Goal: Task Accomplishment & Management: Manage account settings

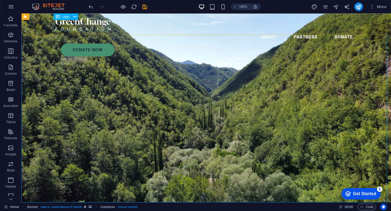
click at [75, 22] on div at bounding box center [205, 24] width 301 height 13
click at [88, 24] on div at bounding box center [205, 24] width 301 height 13
select select "px"
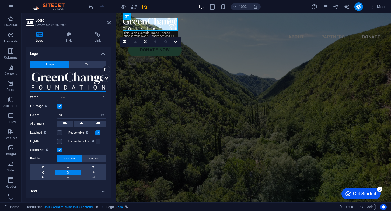
click at [60, 76] on div "Drag files here, click to choose files or select files from Files or our free s…" at bounding box center [68, 81] width 76 height 22
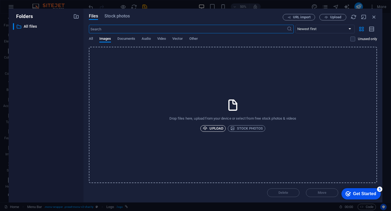
click at [213, 126] on span "Upload" at bounding box center [213, 128] width 20 height 6
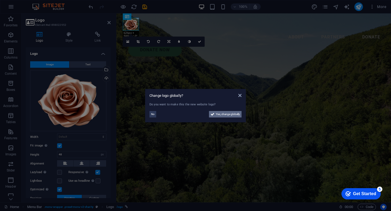
drag, startPoint x: 235, startPoint y: 116, endPoint x: 231, endPoint y: 201, distance: 85.4
click at [235, 116] on span "Yes, change globally" at bounding box center [228, 114] width 24 height 6
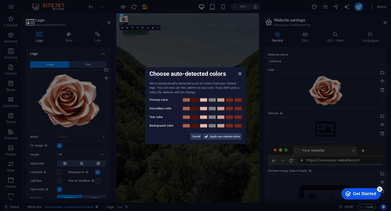
click at [237, 75] on div "Choose auto-detected colors" at bounding box center [195, 74] width 92 height 6
click at [204, 101] on link at bounding box center [203, 100] width 8 height 4
click at [192, 110] on link at bounding box center [195, 109] width 8 height 4
click at [211, 118] on link at bounding box center [212, 117] width 8 height 4
click at [212, 137] on span "Apply new website colors" at bounding box center [225, 137] width 30 height 6
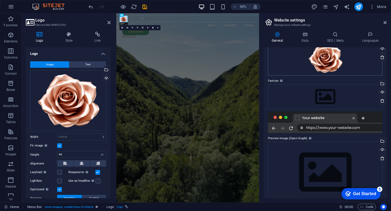
scroll to position [42, 0]
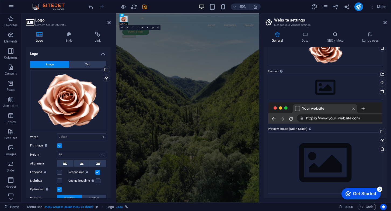
click at [336, 120] on div at bounding box center [325, 113] width 114 height 22
click at [384, 22] on icon at bounding box center [384, 22] width 3 height 4
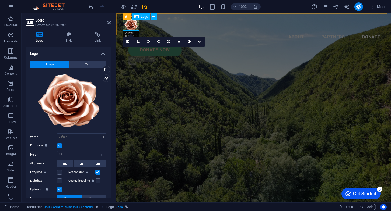
click at [136, 27] on div at bounding box center [254, 24] width 262 height 13
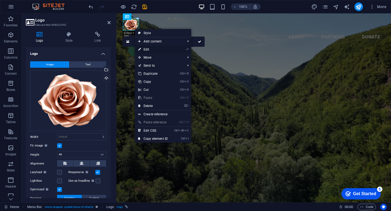
click at [167, 49] on link "⏎ Edit" at bounding box center [153, 49] width 36 height 8
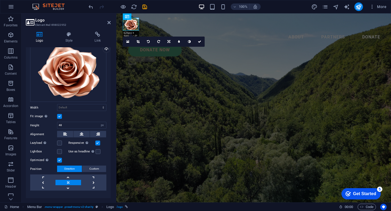
scroll to position [38, 0]
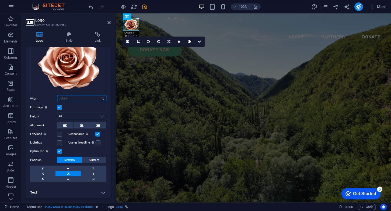
click at [88, 100] on select "Default auto px rem % em vh vw" at bounding box center [81, 99] width 49 height 6
select select "px"
click at [97, 96] on select "Default auto px rem % em vh vw" at bounding box center [81, 99] width 49 height 6
click at [58, 106] on label at bounding box center [59, 107] width 5 height 5
click at [0, 0] on input "Fit image Automatically fit image to a fixed width and height" at bounding box center [0, 0] width 0 height 0
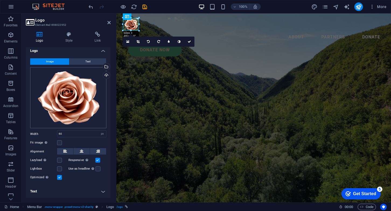
scroll to position [2, 0]
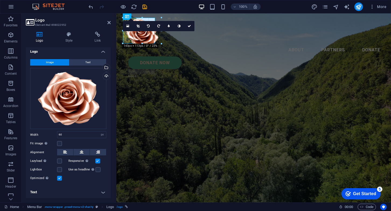
drag, startPoint x: 139, startPoint y: 31, endPoint x: 155, endPoint y: 42, distance: 19.1
type input "120"
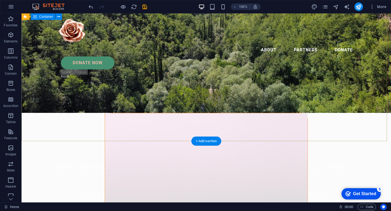
scroll to position [0, 0]
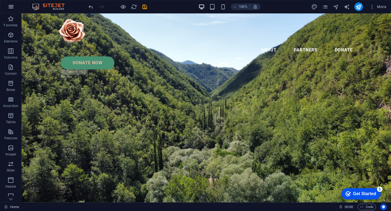
click at [13, 8] on icon "button" at bounding box center [11, 6] width 6 height 6
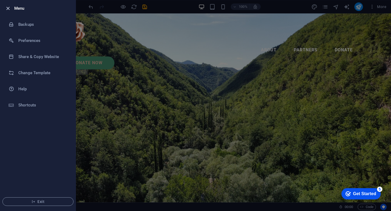
click at [9, 7] on icon "button" at bounding box center [8, 8] width 6 height 6
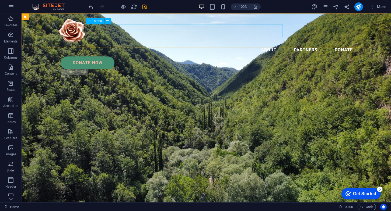
click at [230, 44] on nav "About Partners Donate" at bounding box center [205, 50] width 301 height 13
click at [215, 44] on nav "About Partners Donate" at bounding box center [205, 50] width 301 height 13
select select
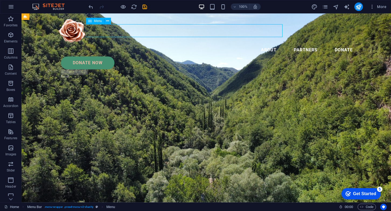
select select
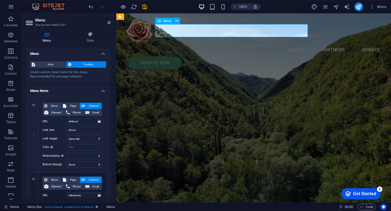
click at [263, 44] on nav "About Partners Donate" at bounding box center [254, 50] width 262 height 13
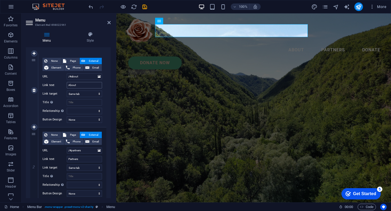
scroll to position [90, 0]
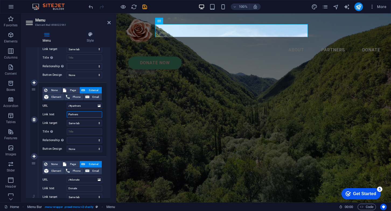
drag, startPoint x: 87, startPoint y: 116, endPoint x: 50, endPoint y: 114, distance: 38.0
click at [50, 114] on div "Link text Partners" at bounding box center [72, 114] width 59 height 6
type input "Sample"
select select
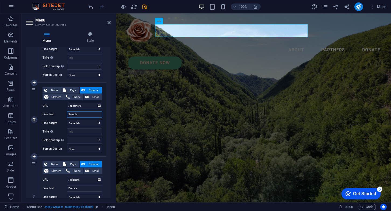
select select
type input "Sample"
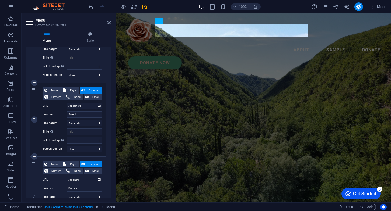
drag, startPoint x: 85, startPoint y: 107, endPoint x: 72, endPoint y: 107, distance: 13.5
click at [72, 107] on input "/#partners" at bounding box center [84, 106] width 35 height 6
type input "/#sampl"
select select
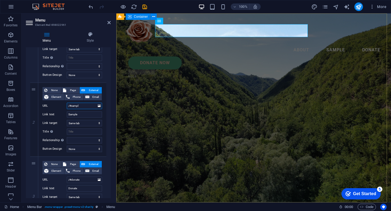
select select
type input "/#sample"
select select
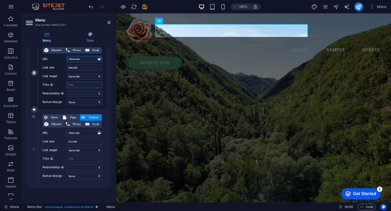
scroll to position [137, 0]
type input "/#sample"
click at [92, 177] on select "None Default Primary Secondary" at bounding box center [84, 176] width 35 height 6
click at [90, 173] on select "None Default Primary Secondary" at bounding box center [84, 176] width 35 height 6
click at [88, 149] on select "New tab Same tab Overlay" at bounding box center [84, 150] width 35 height 6
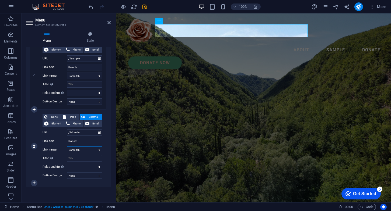
click at [88, 150] on select "New tab Same tab Overlay" at bounding box center [84, 150] width 35 height 6
click at [88, 157] on input "Title Additional link description, should not be the same as the link text. The…" at bounding box center [84, 158] width 35 height 6
click at [90, 36] on icon at bounding box center [90, 34] width 41 height 5
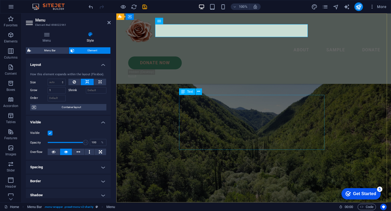
scroll to position [90, 0]
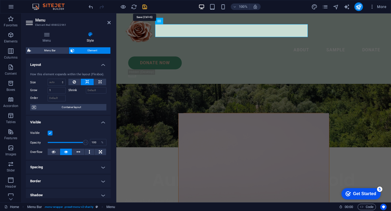
click at [145, 7] on icon "save" at bounding box center [145, 7] width 6 height 6
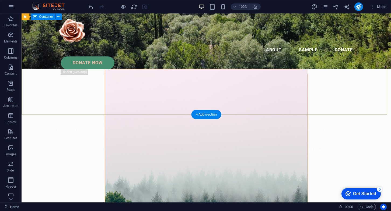
scroll to position [0, 0]
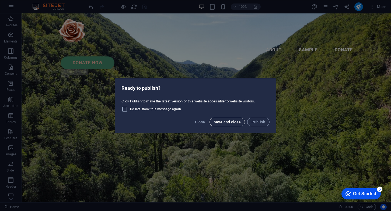
click at [238, 123] on span "Save and close" at bounding box center [227, 122] width 27 height 4
